Goal: Transaction & Acquisition: Purchase product/service

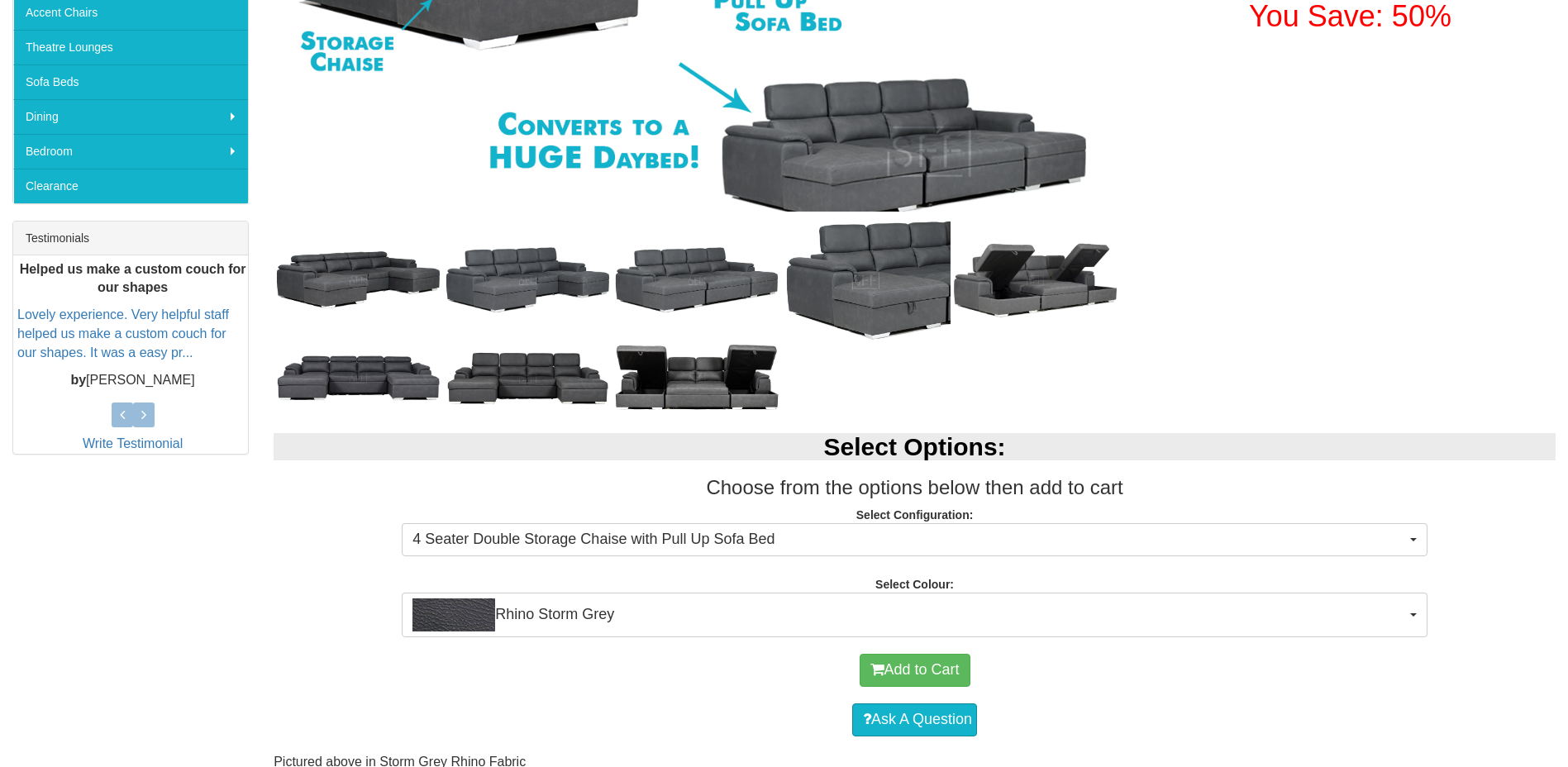
scroll to position [495, 0]
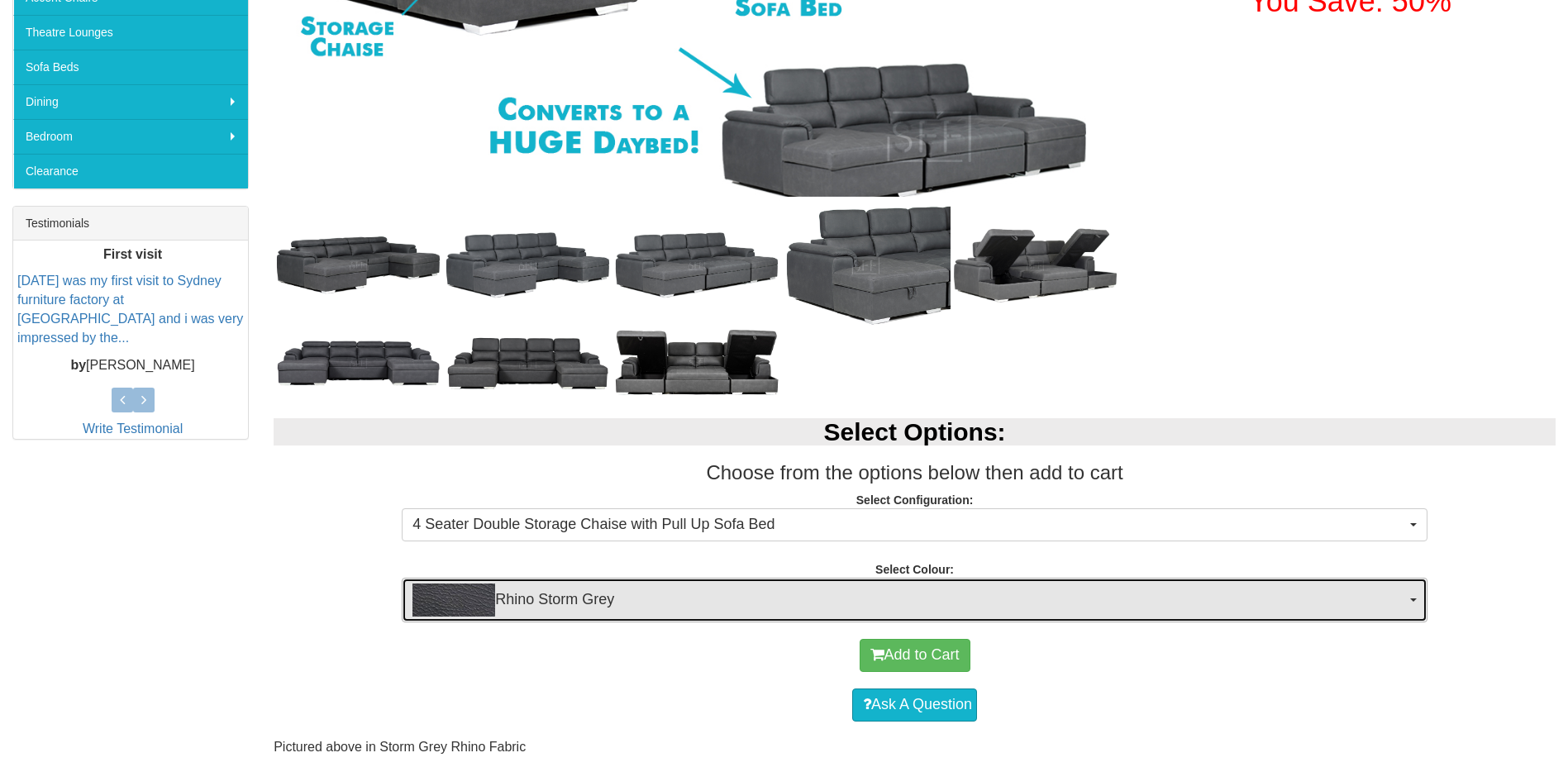
click at [1418, 606] on button "Rhino Storm Grey" at bounding box center [915, 600] width 1026 height 45
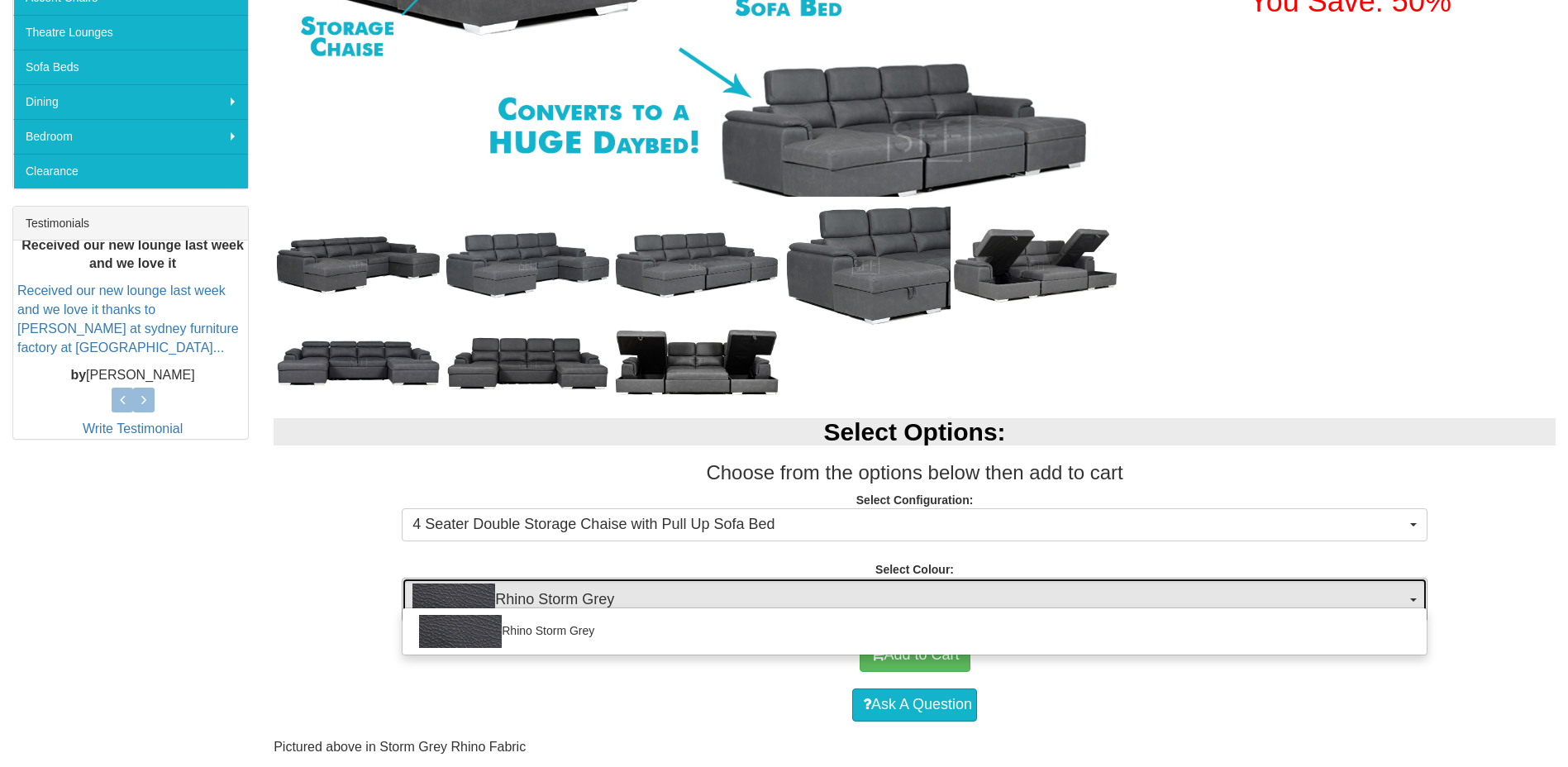
click at [1418, 606] on button "Rhino Storm Grey" at bounding box center [915, 600] width 1026 height 45
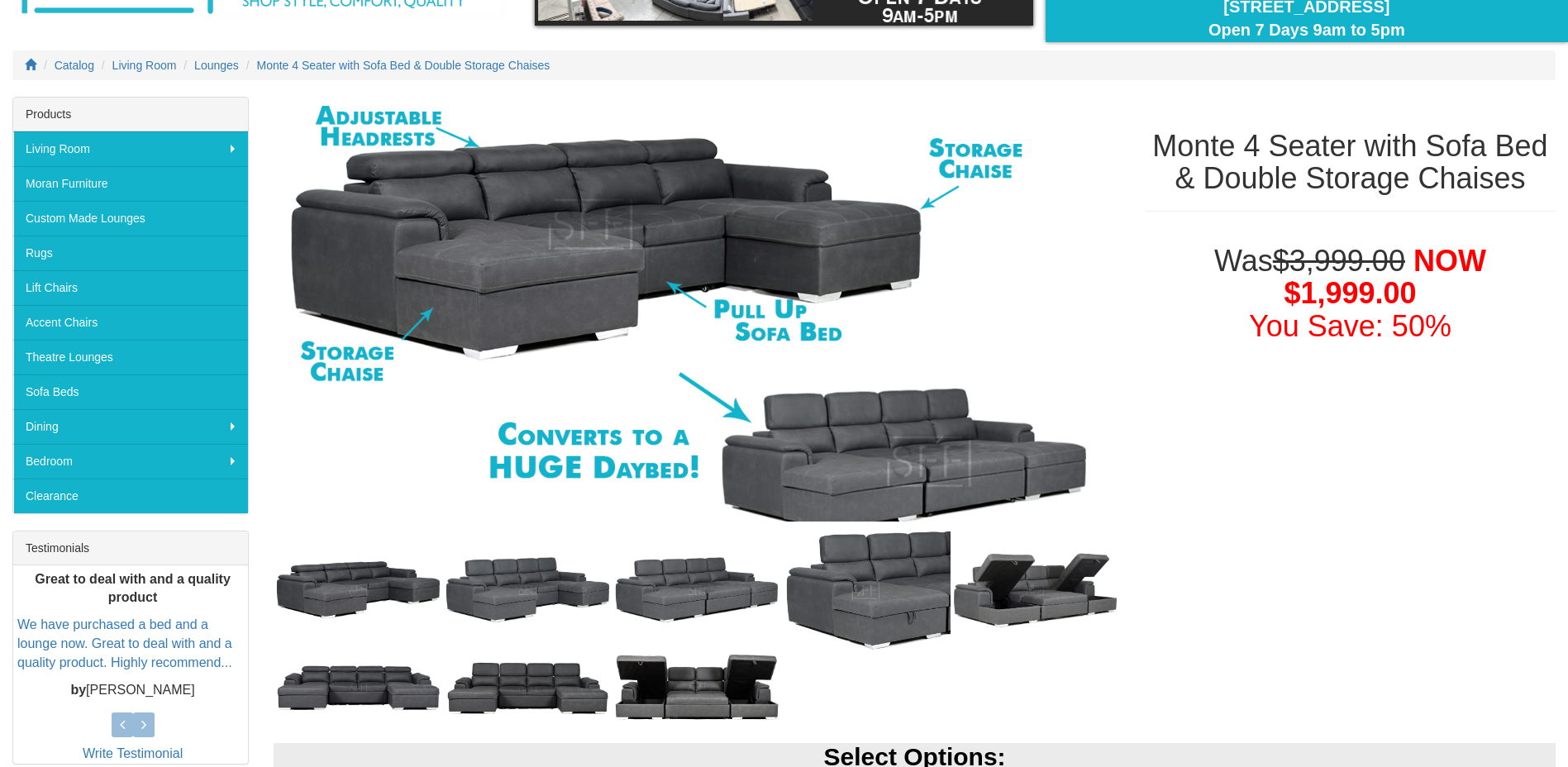
scroll to position [165, 0]
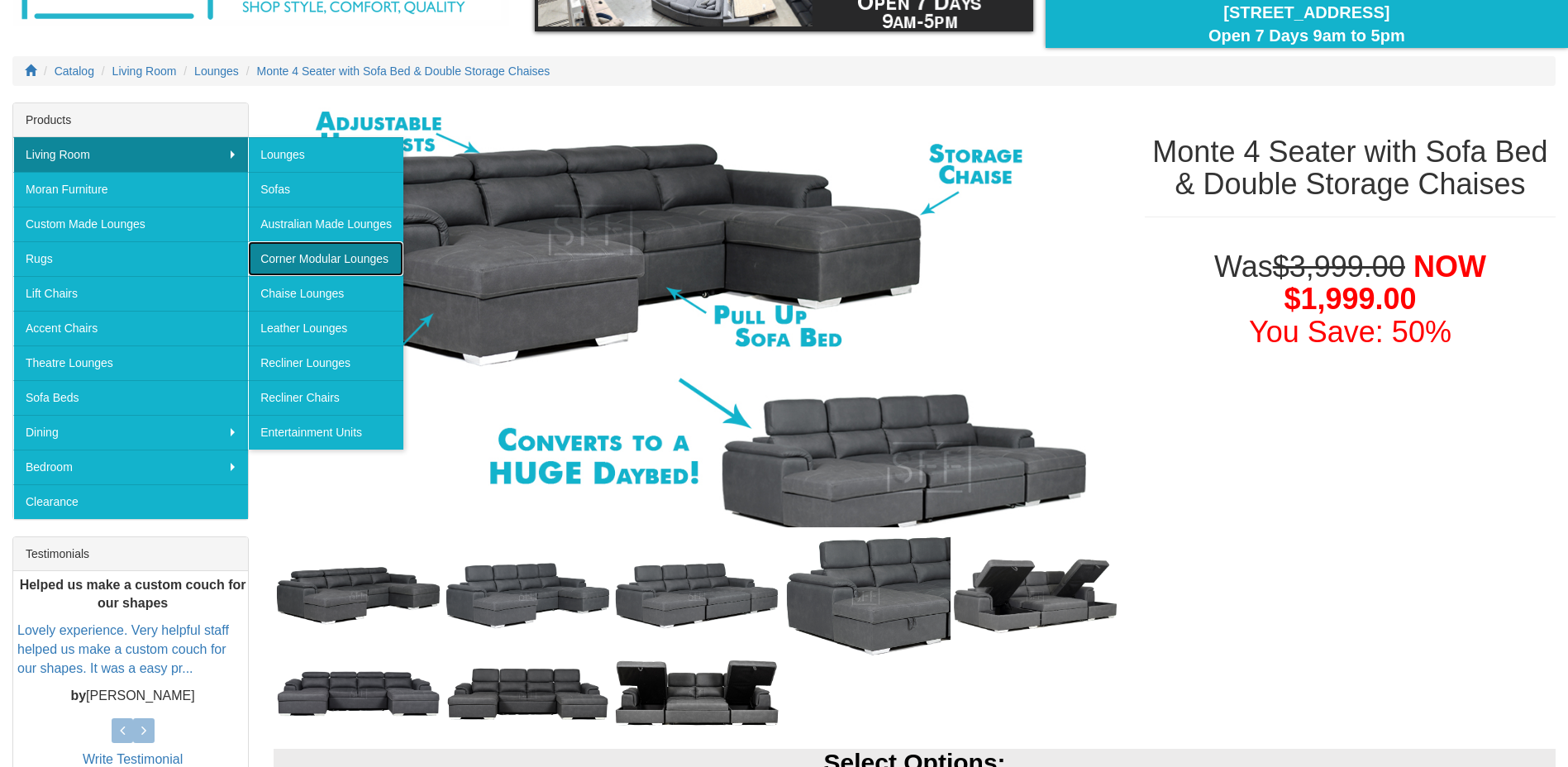
click at [328, 261] on link "Corner Modular Lounges" at bounding box center [325, 259] width 155 height 35
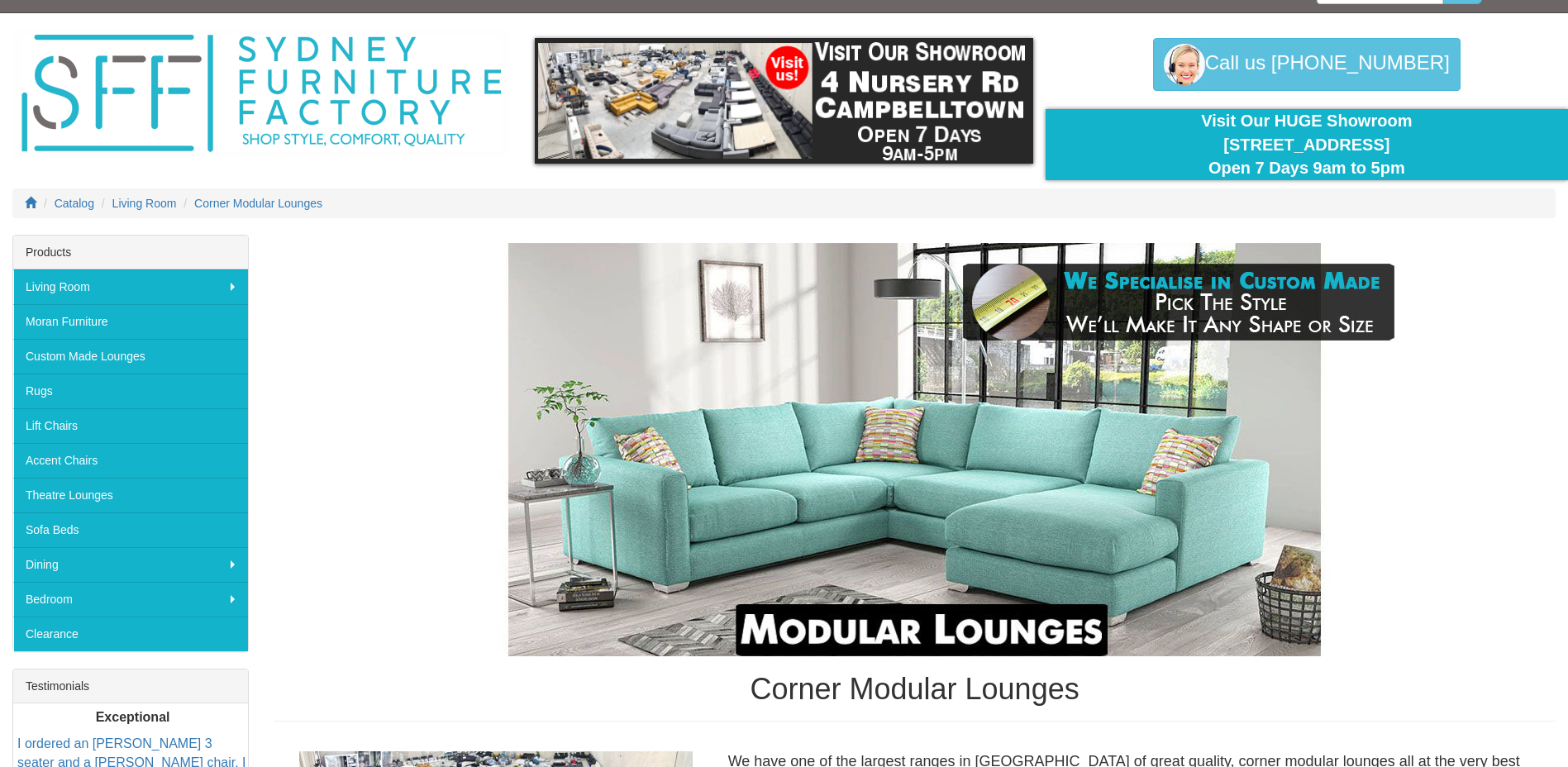
scroll to position [13, 0]
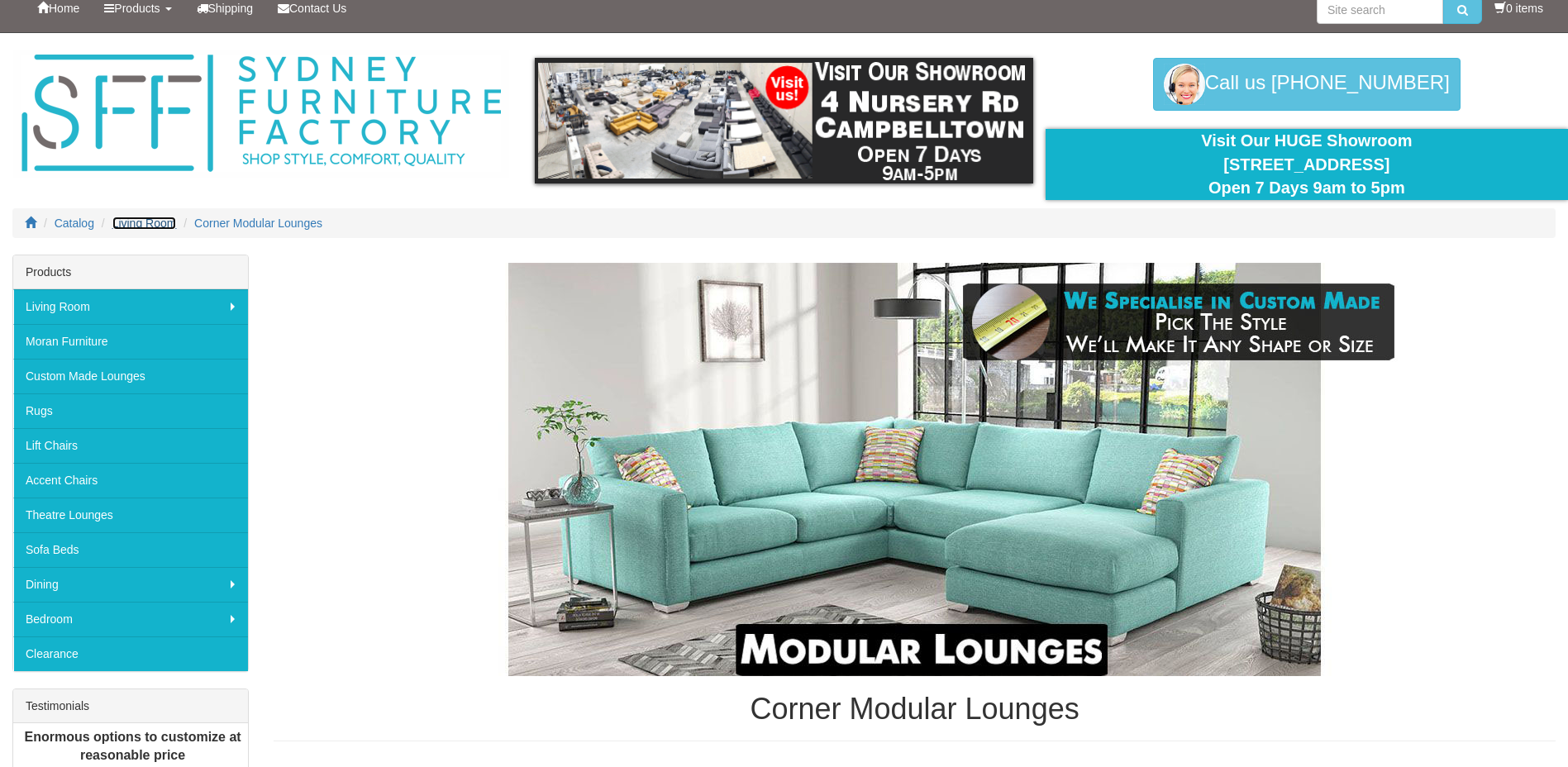
click at [151, 224] on span "Living Room" at bounding box center [144, 223] width 64 height 13
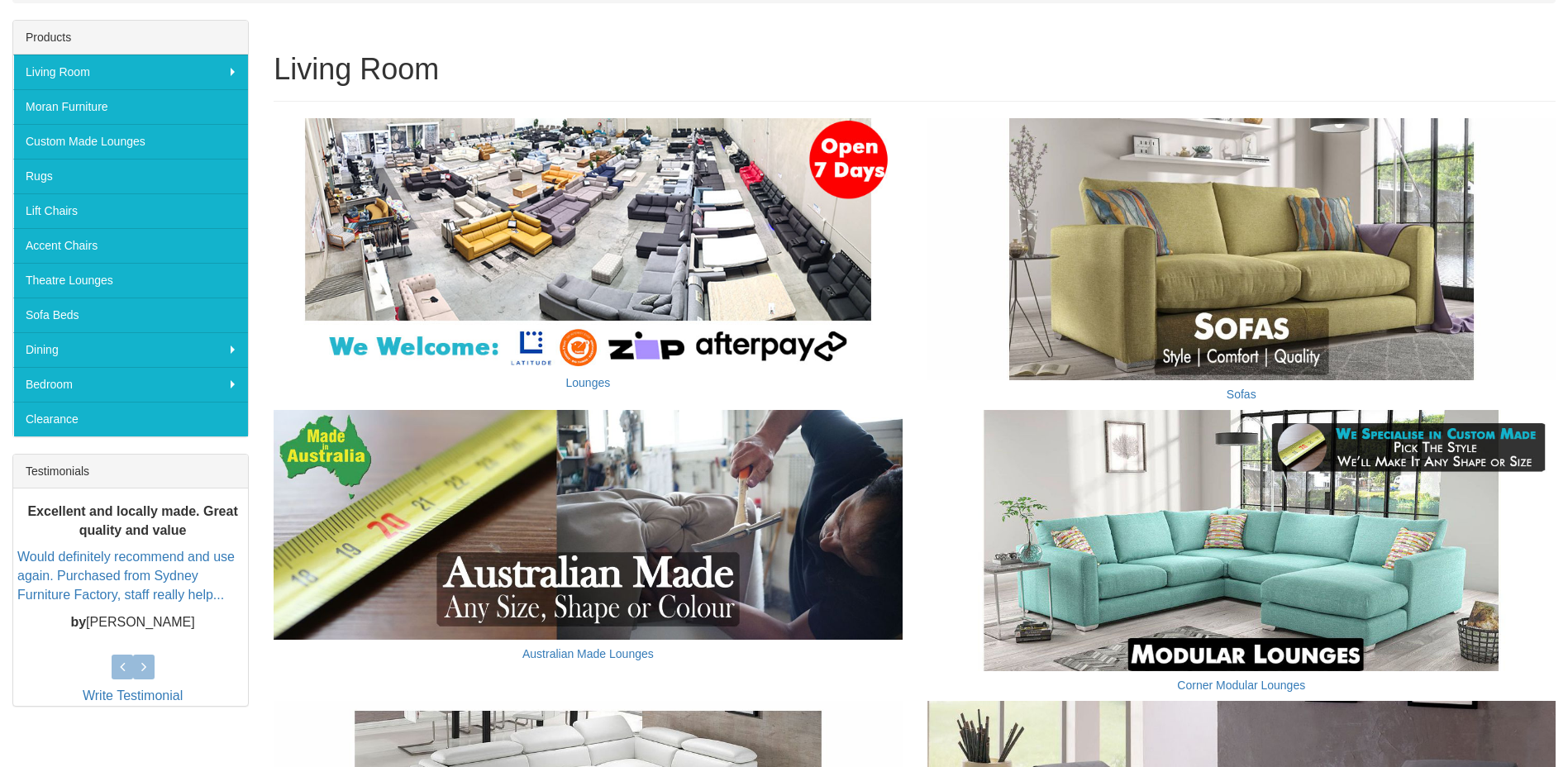
scroll to position [578, 0]
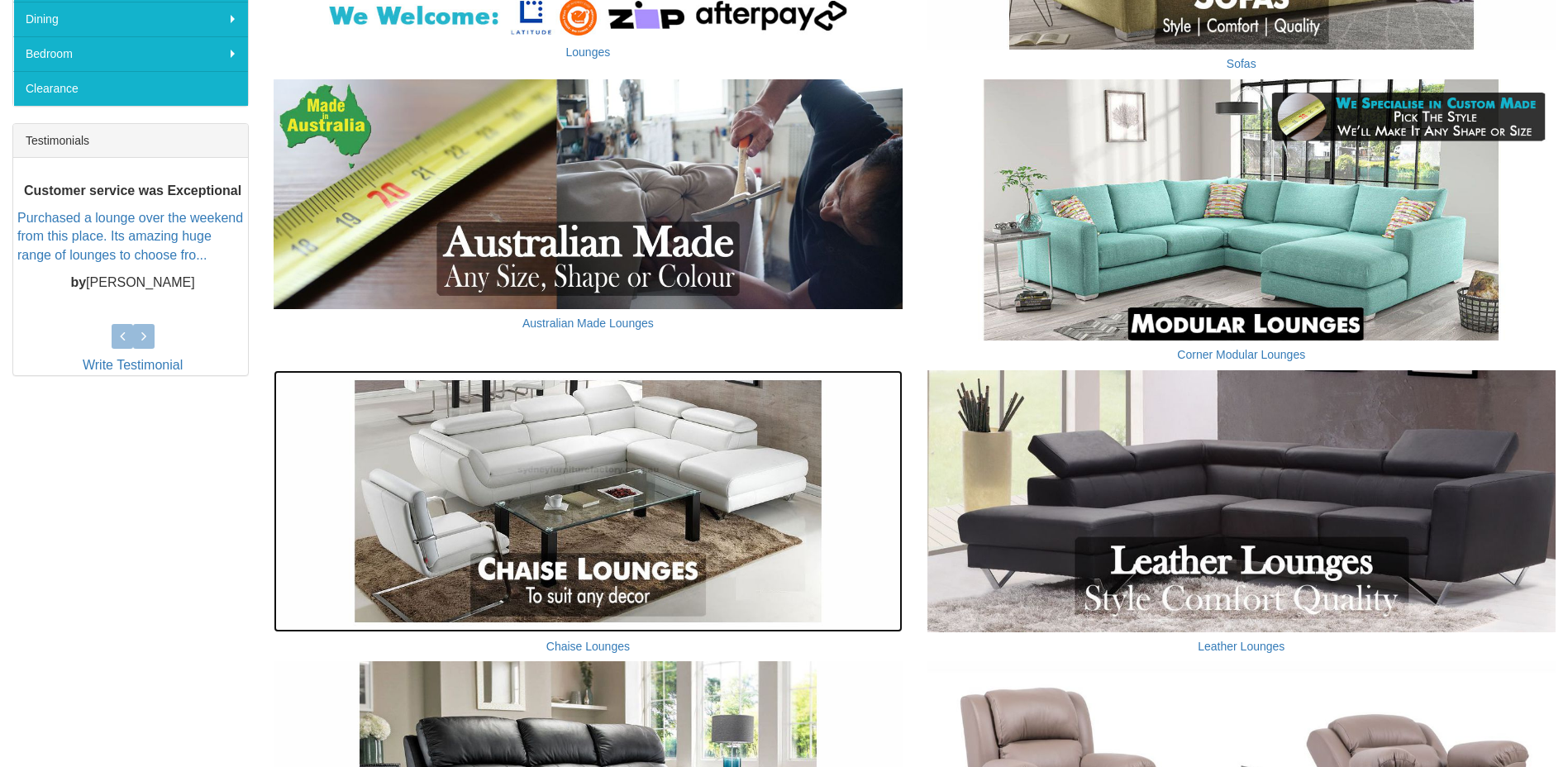
click at [659, 509] on img at bounding box center [588, 500] width 628 height 261
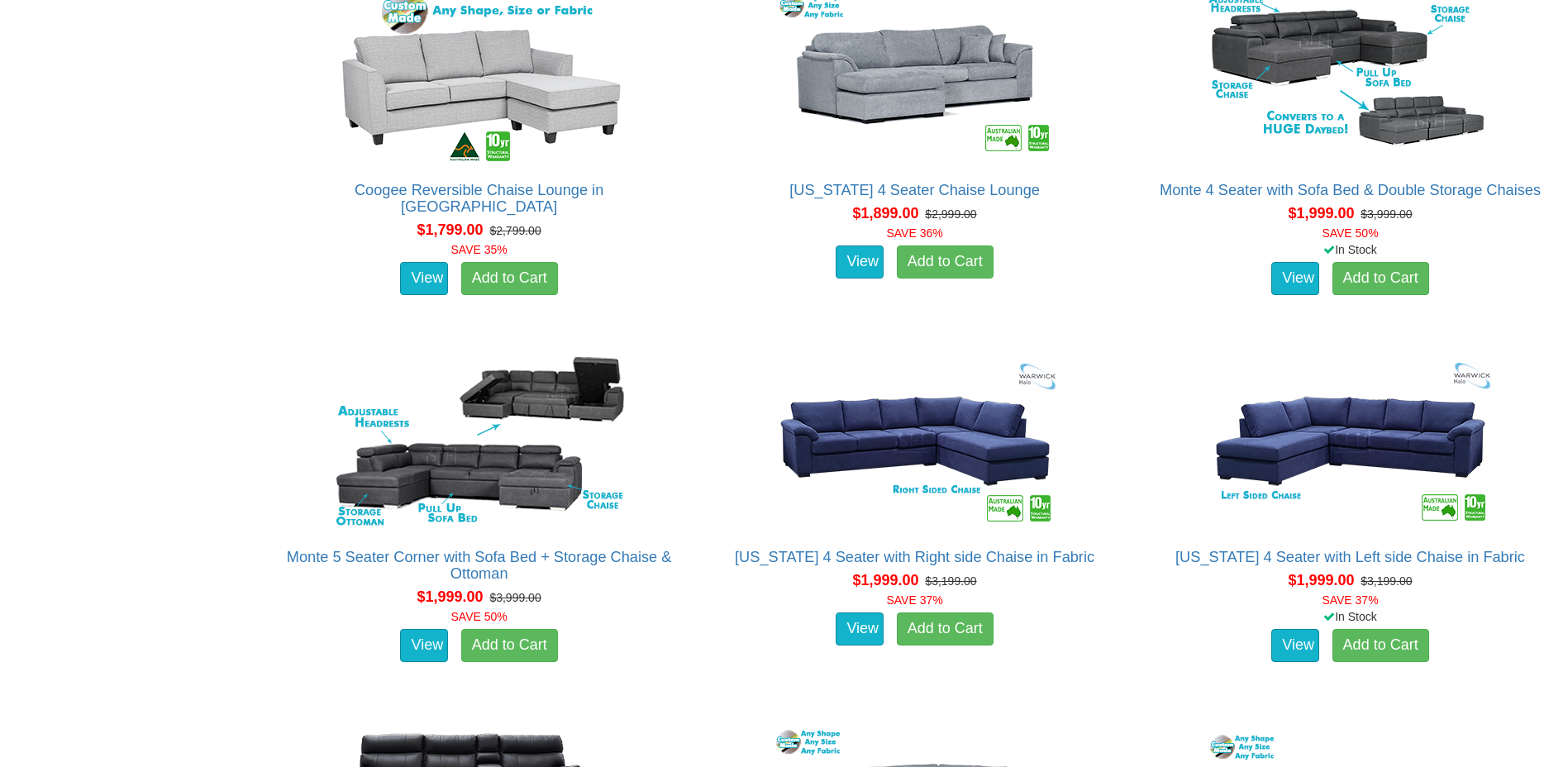
scroll to position [1900, 0]
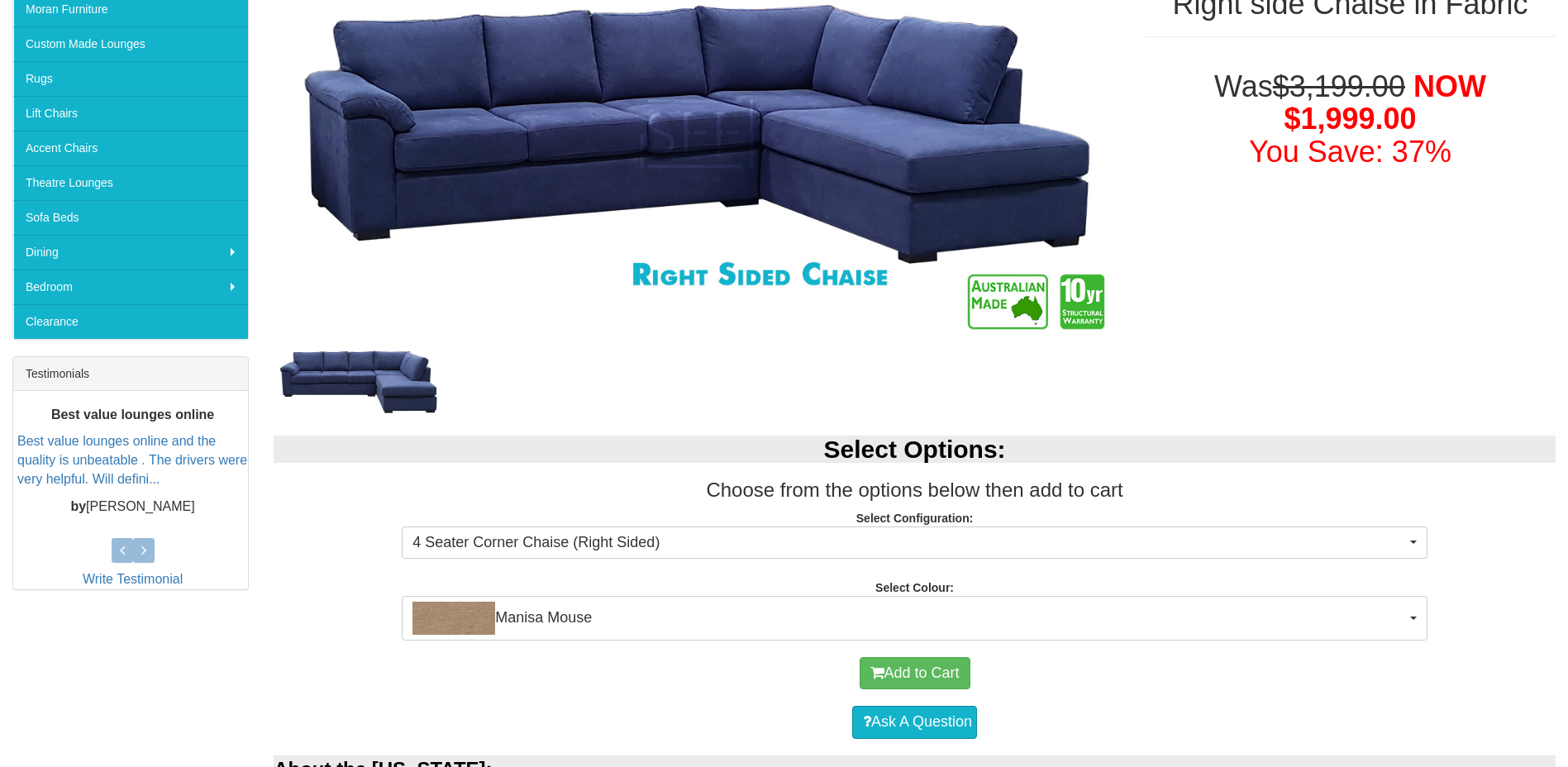
scroll to position [495, 0]
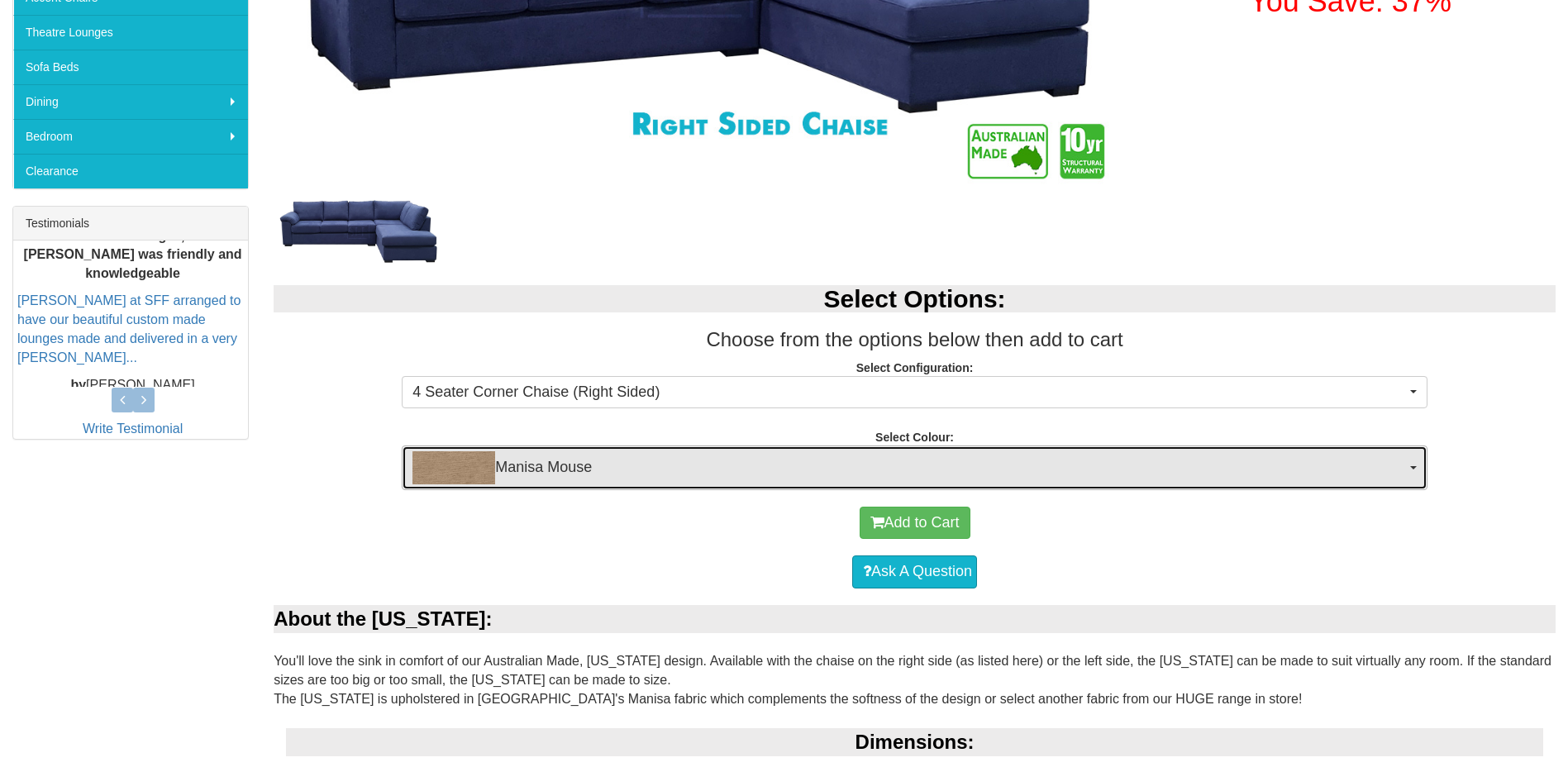
click at [1417, 468] on button "Manisa Mouse" at bounding box center [915, 467] width 1026 height 45
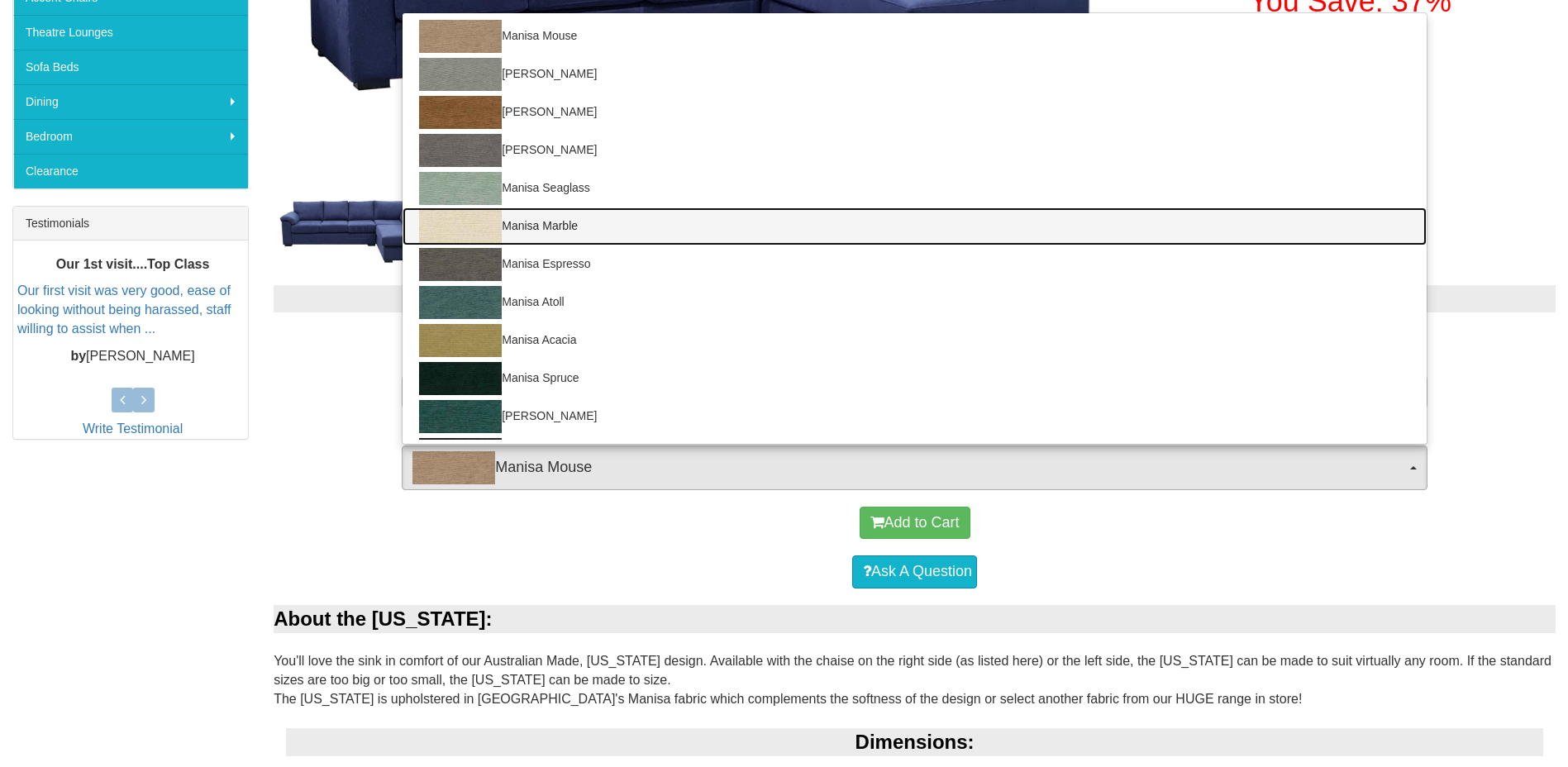
click at [529, 222] on link "Manisa Marble" at bounding box center [915, 226] width 1025 height 38
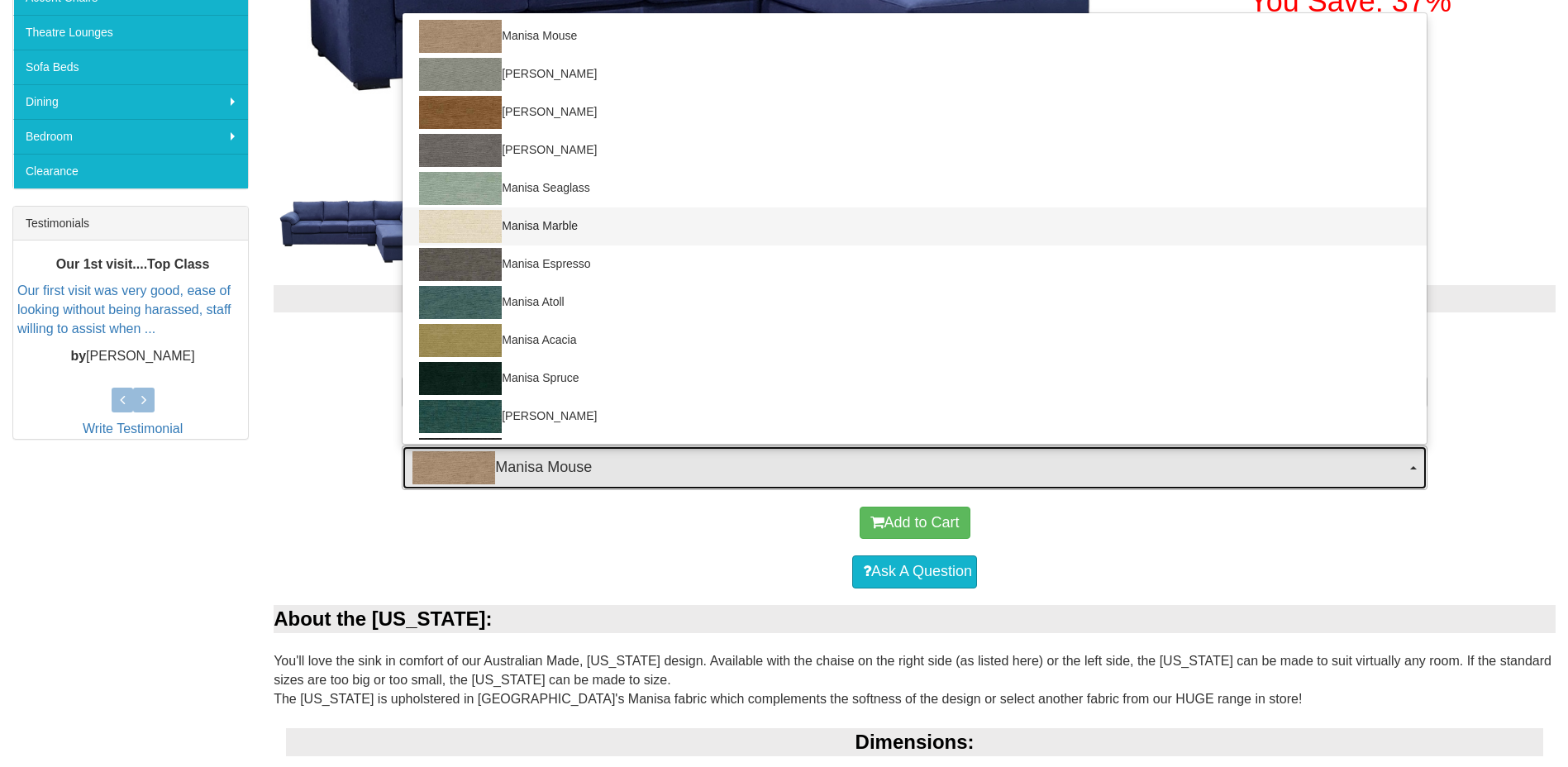
select select "1527"
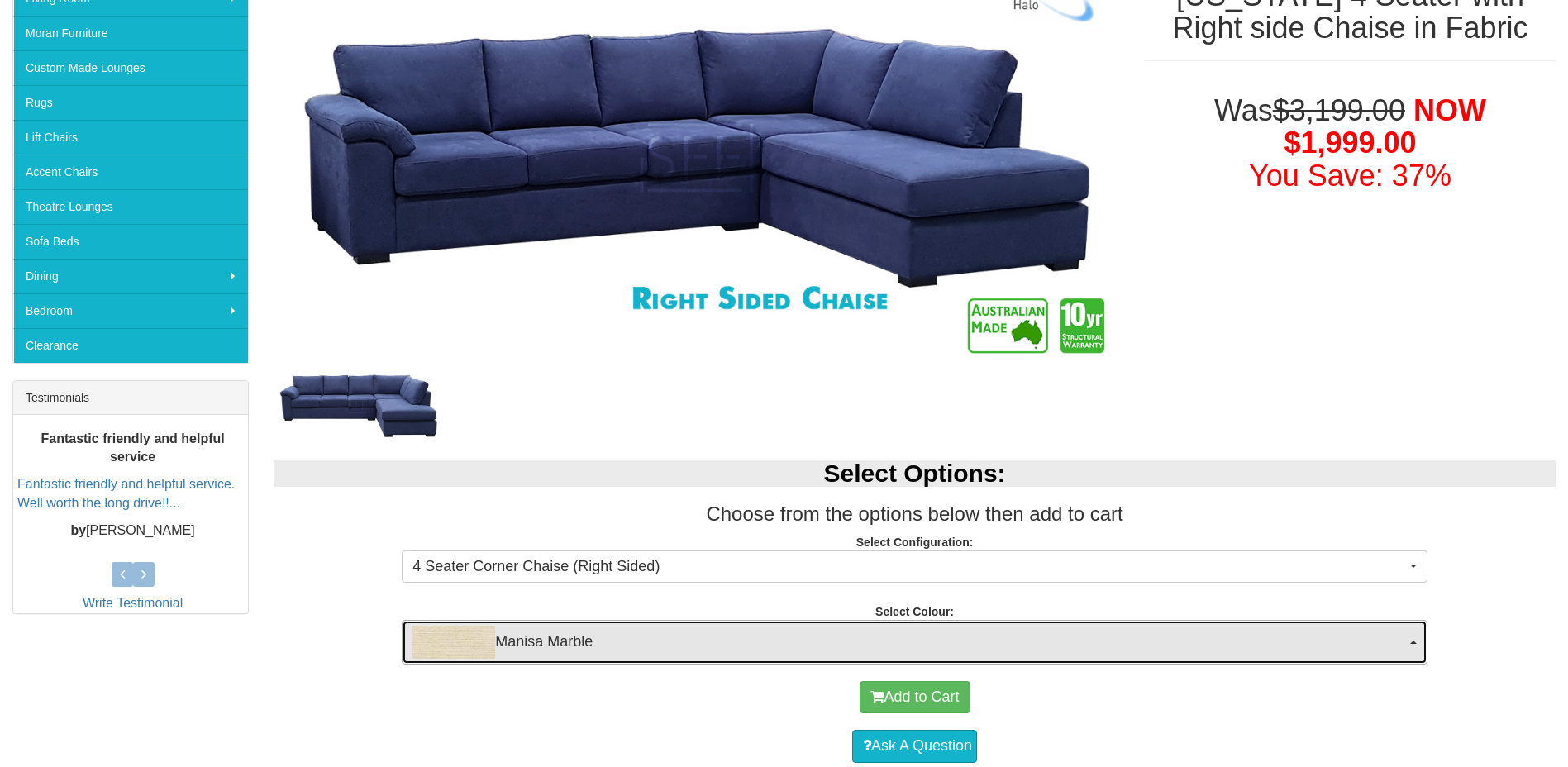
scroll to position [248, 0]
